Goal: Navigation & Orientation: Find specific page/section

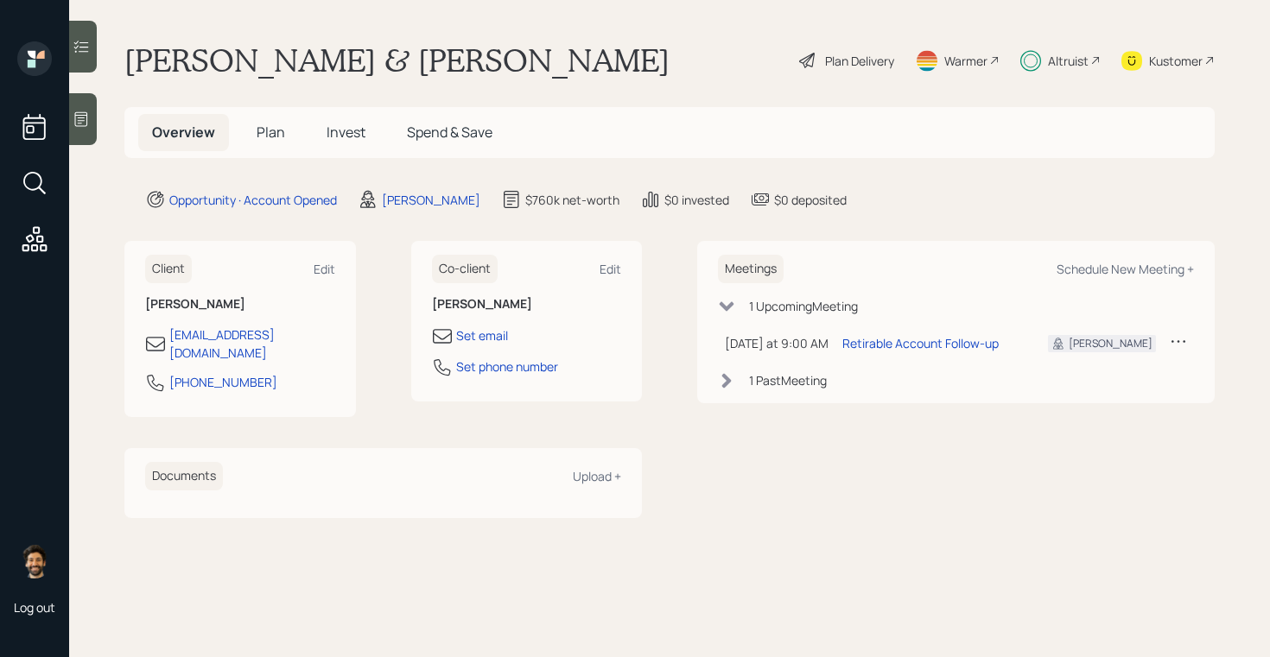
click at [345, 130] on span "Invest" at bounding box center [345, 132] width 39 height 19
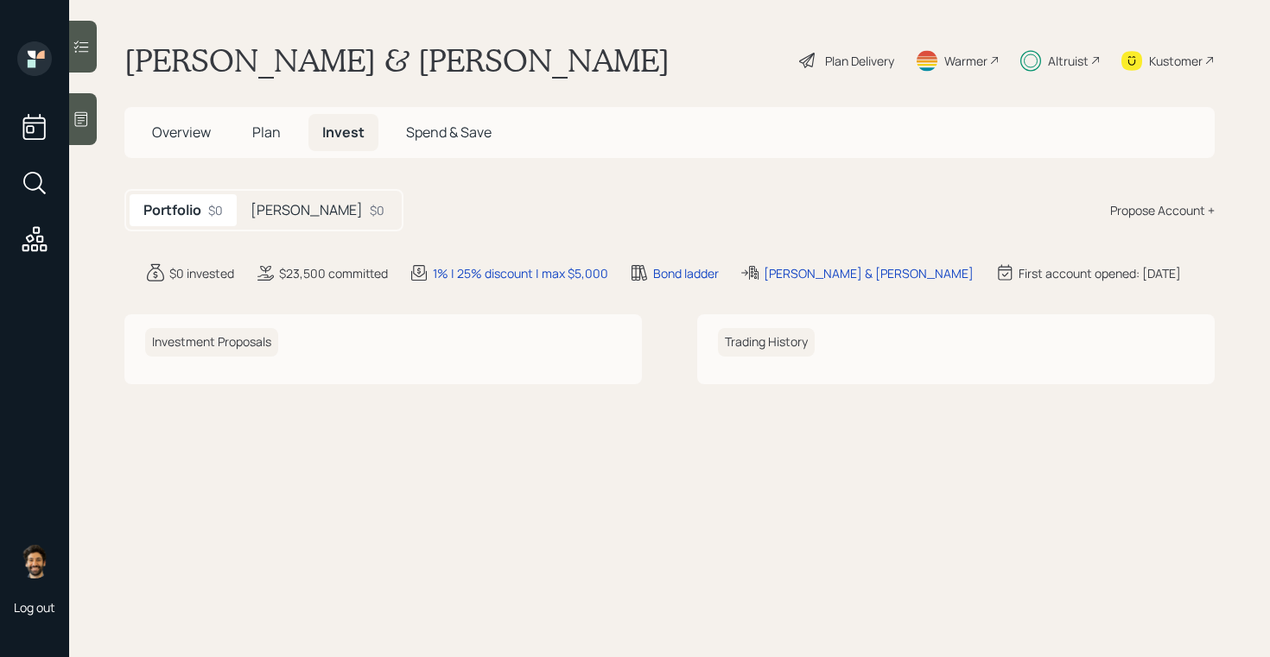
click at [260, 131] on span "Plan" at bounding box center [266, 132] width 29 height 19
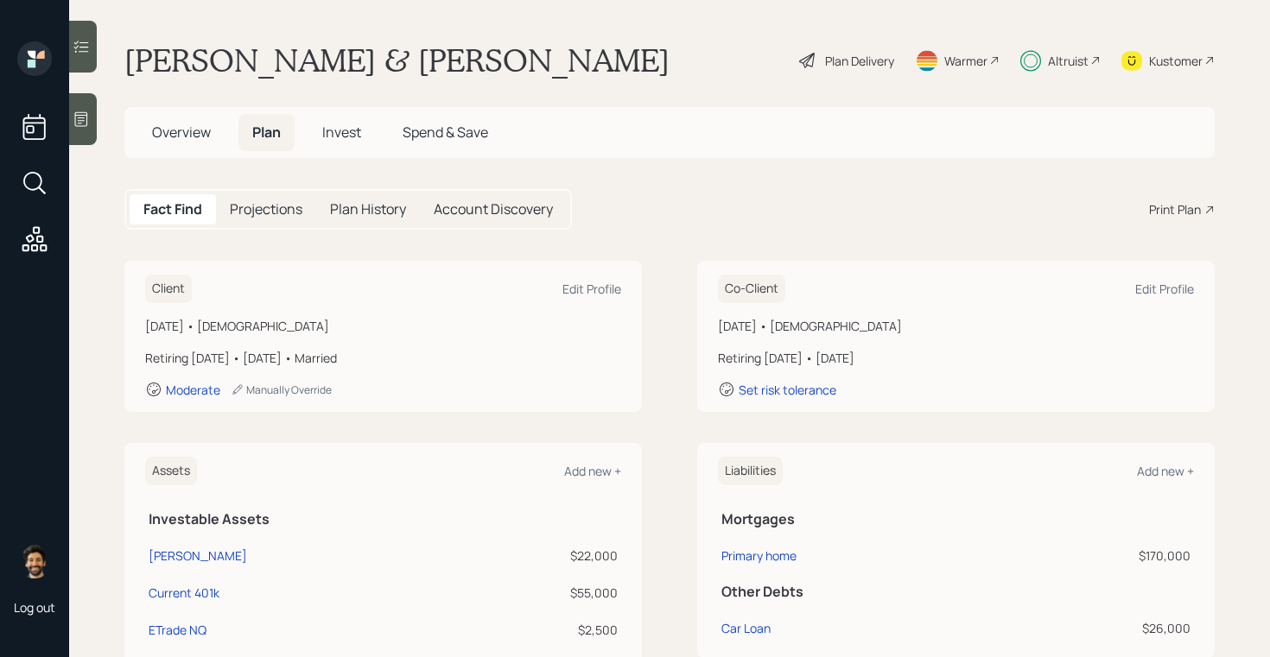
click at [182, 132] on span "Overview" at bounding box center [181, 132] width 59 height 19
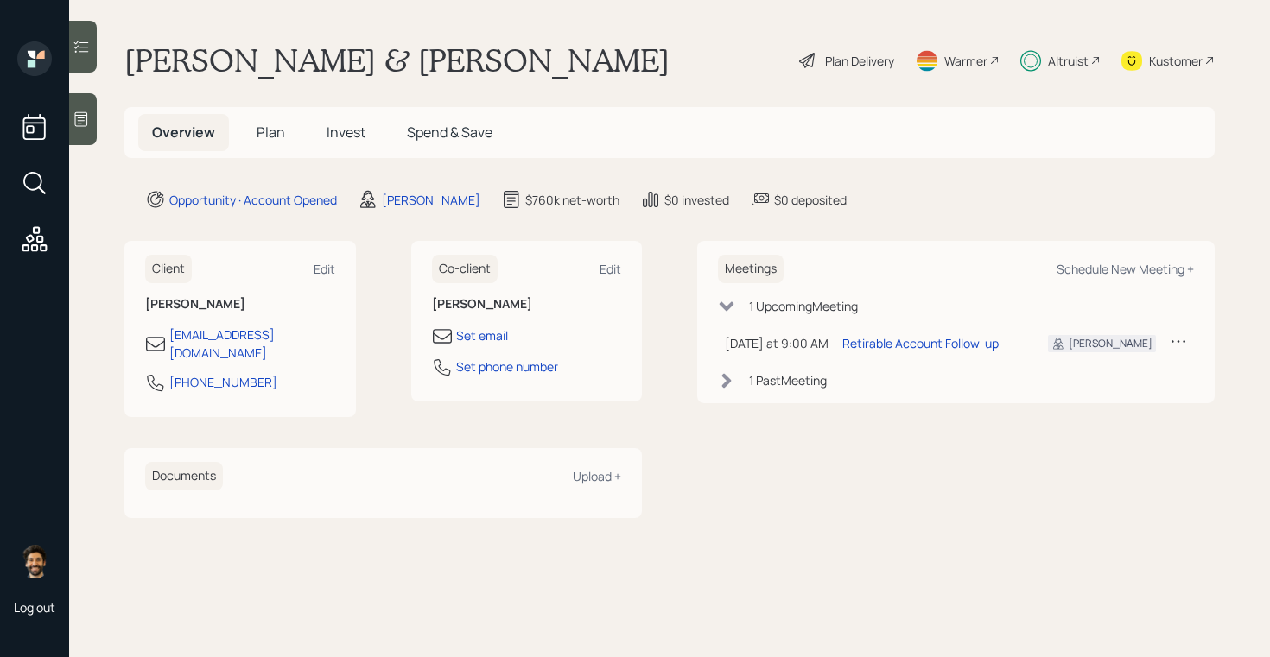
click at [357, 129] on span "Invest" at bounding box center [345, 132] width 39 height 19
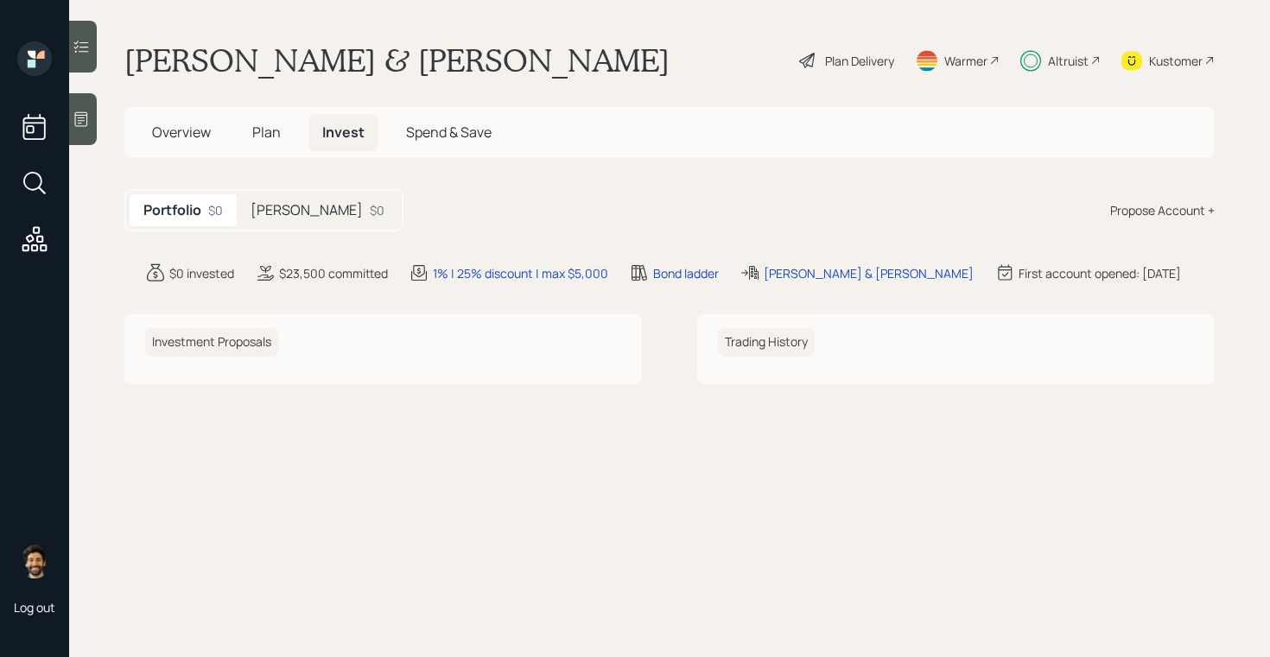
click at [290, 127] on h5 "Plan" at bounding box center [266, 132] width 56 height 37
